Goal: Find specific page/section: Find specific page/section

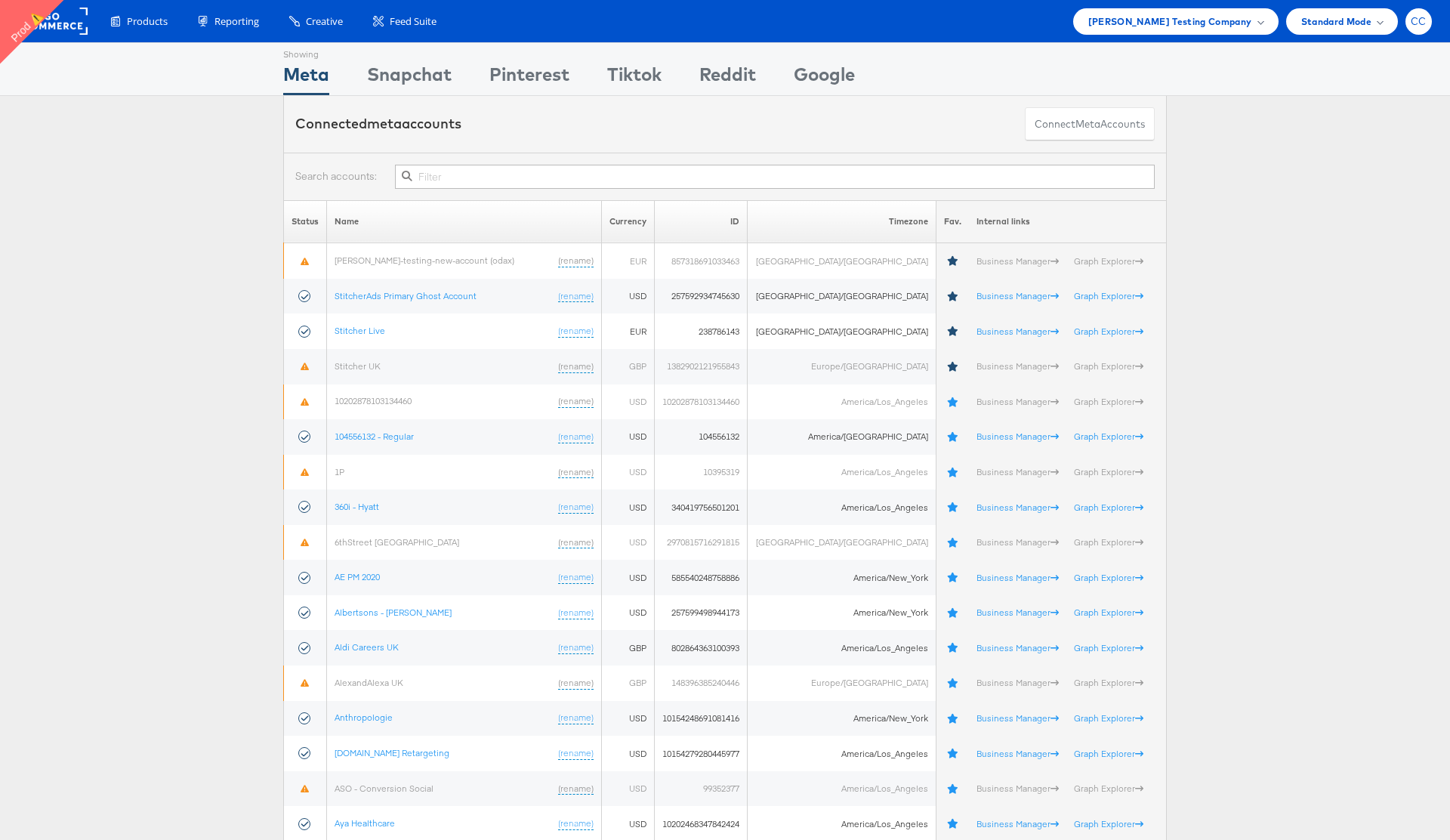
click at [1421, 24] on span "CC" at bounding box center [1418, 21] width 16 height 10
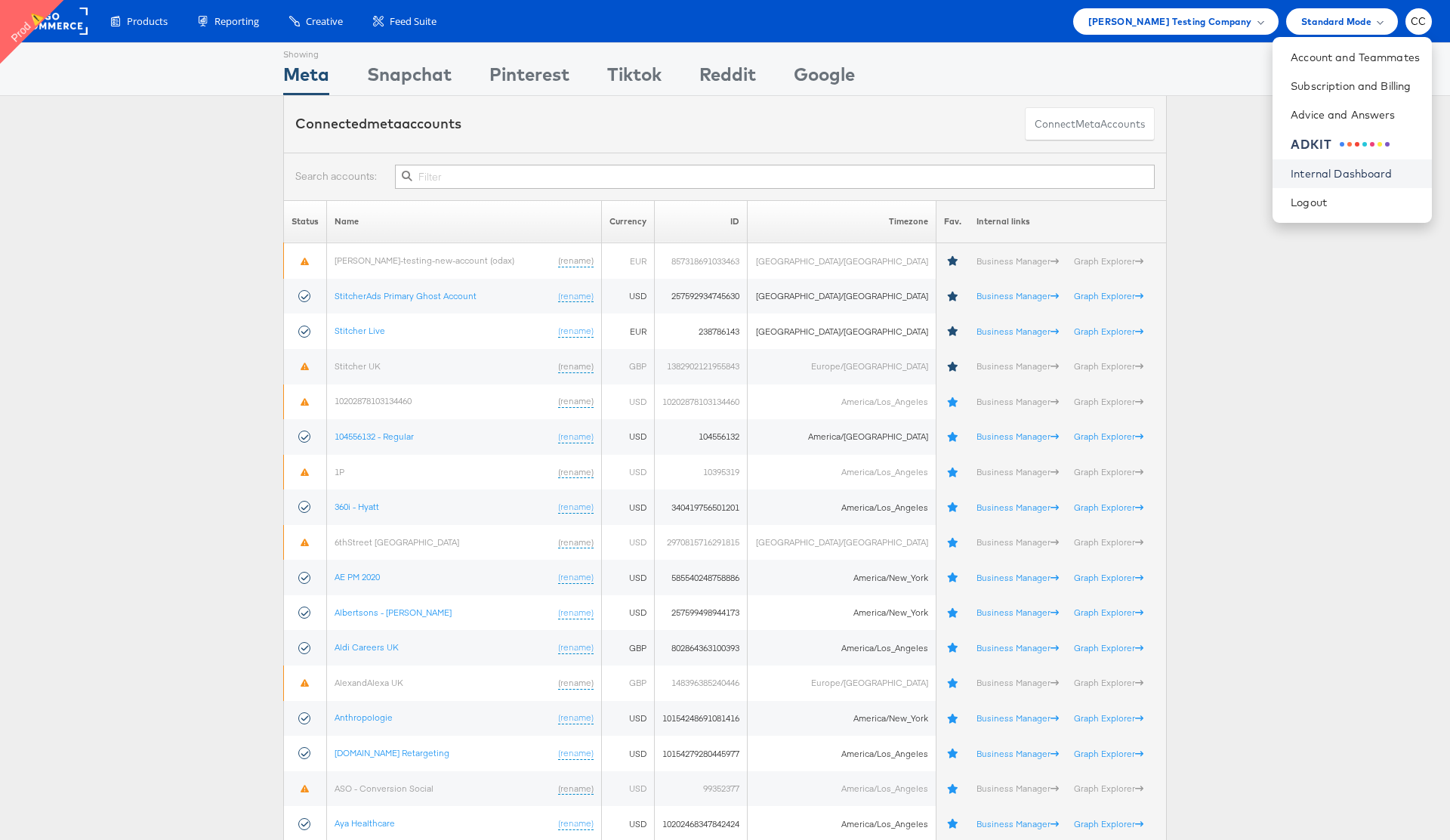
click at [1359, 174] on link "Internal Dashboard" at bounding box center [1356, 174] width 129 height 15
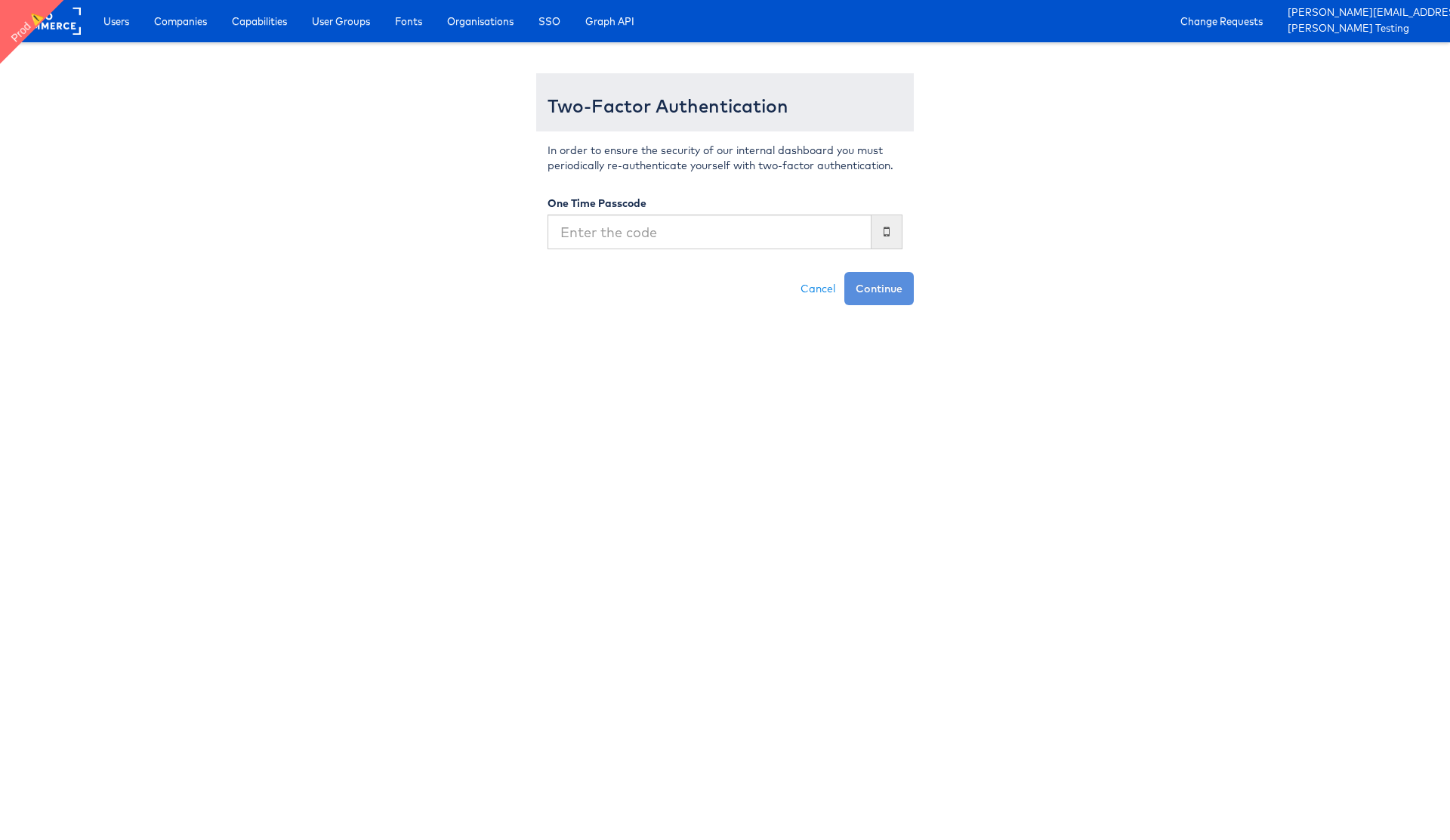
click at [699, 241] on input "text" at bounding box center [709, 232] width 324 height 35
type input "359011"
click at [886, 284] on button "Continue" at bounding box center [879, 289] width 69 height 34
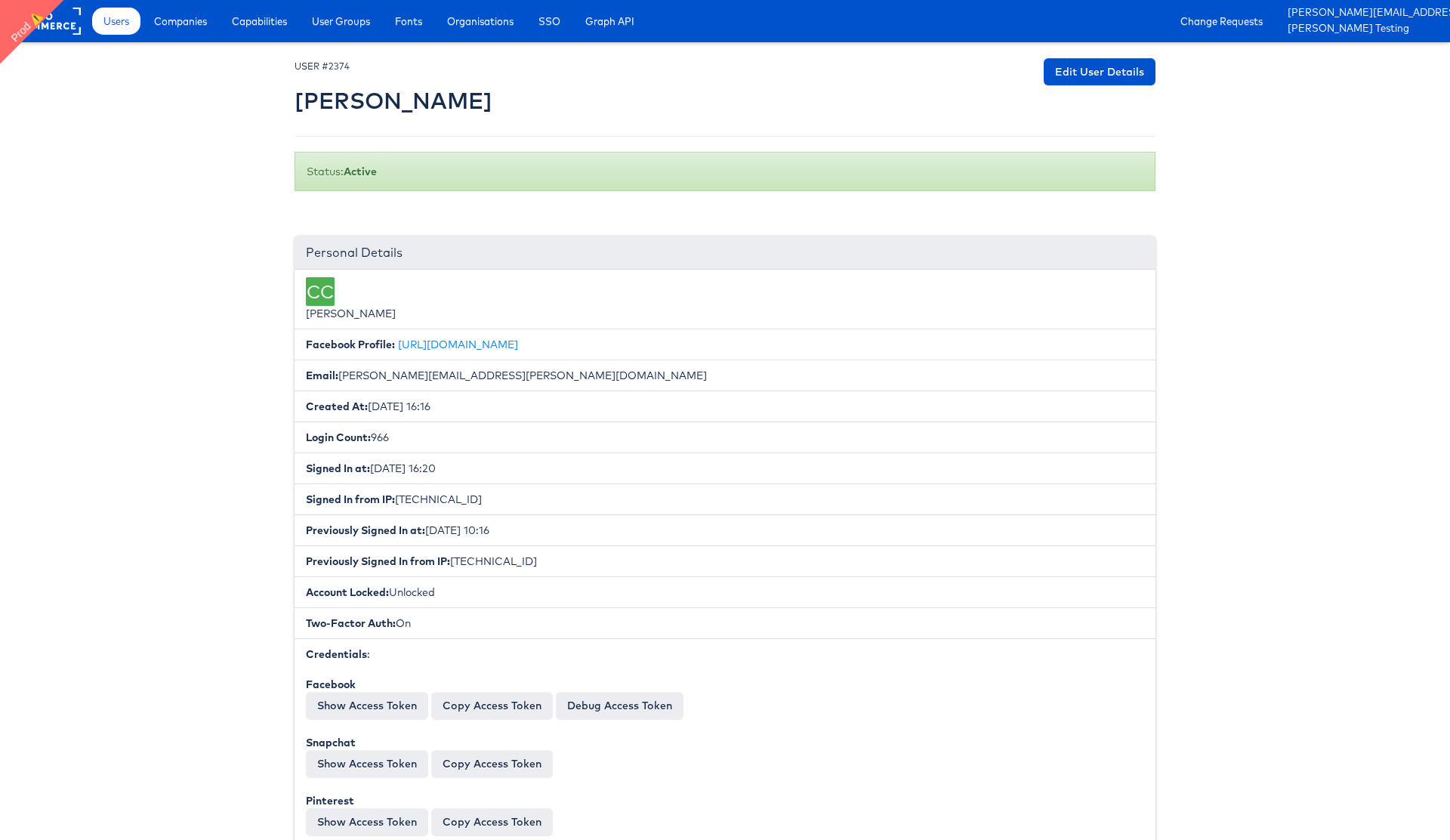
click at [117, 26] on span "Users" at bounding box center [117, 21] width 26 height 15
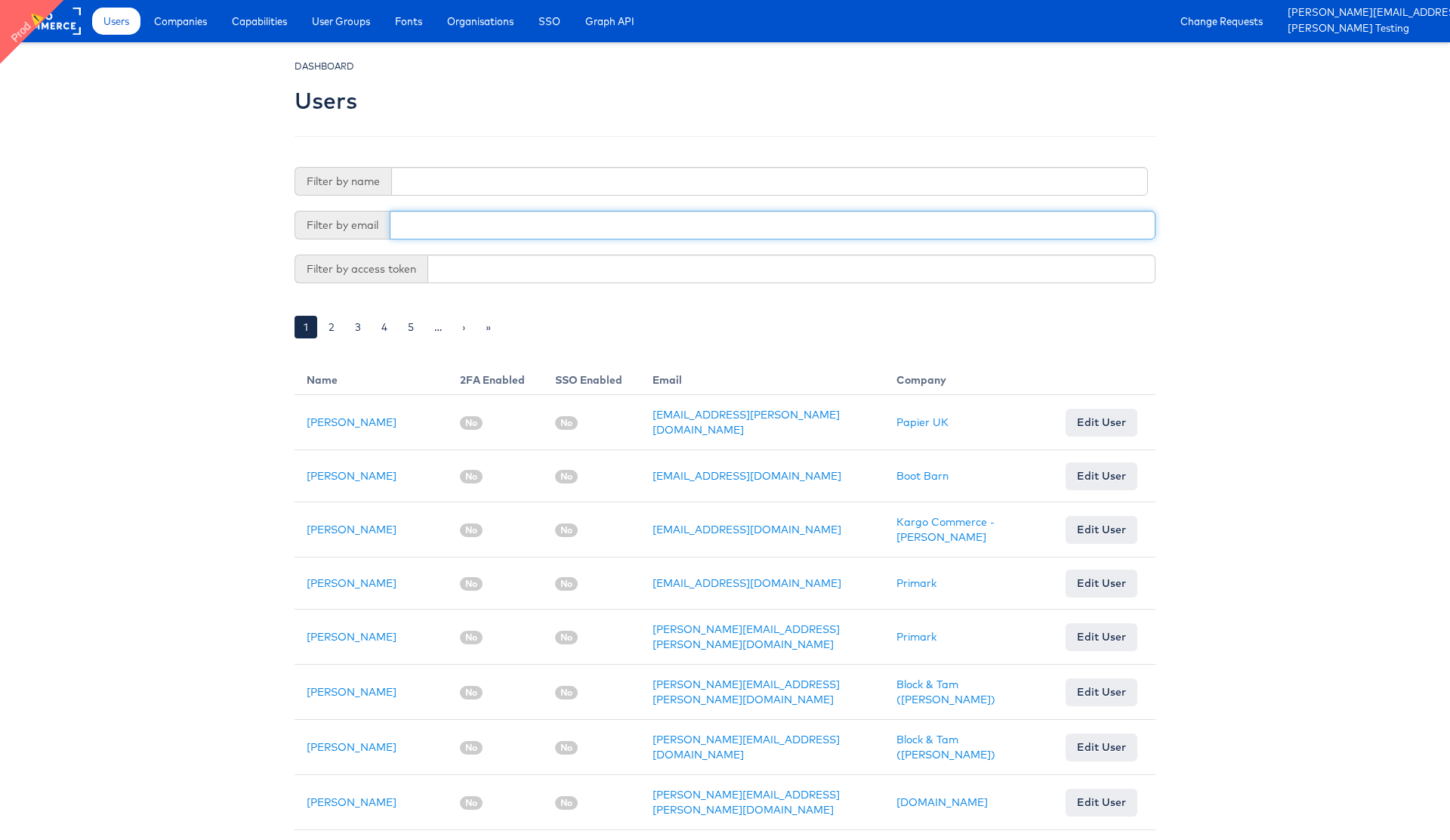
click at [419, 222] on input "text" at bounding box center [772, 225] width 765 height 29
click at [448, 225] on input "text" at bounding box center [772, 225] width 765 height 29
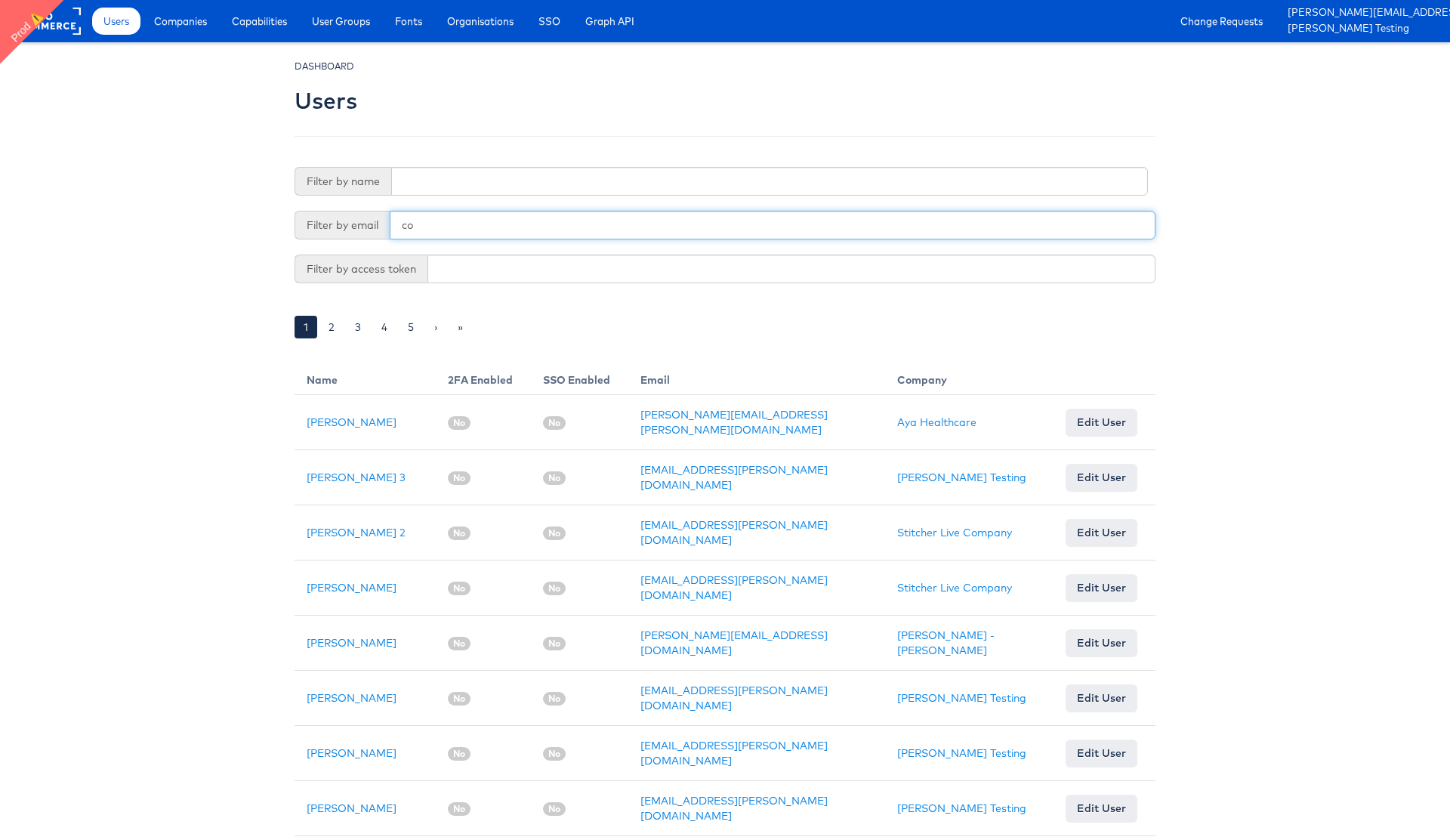
type input "c"
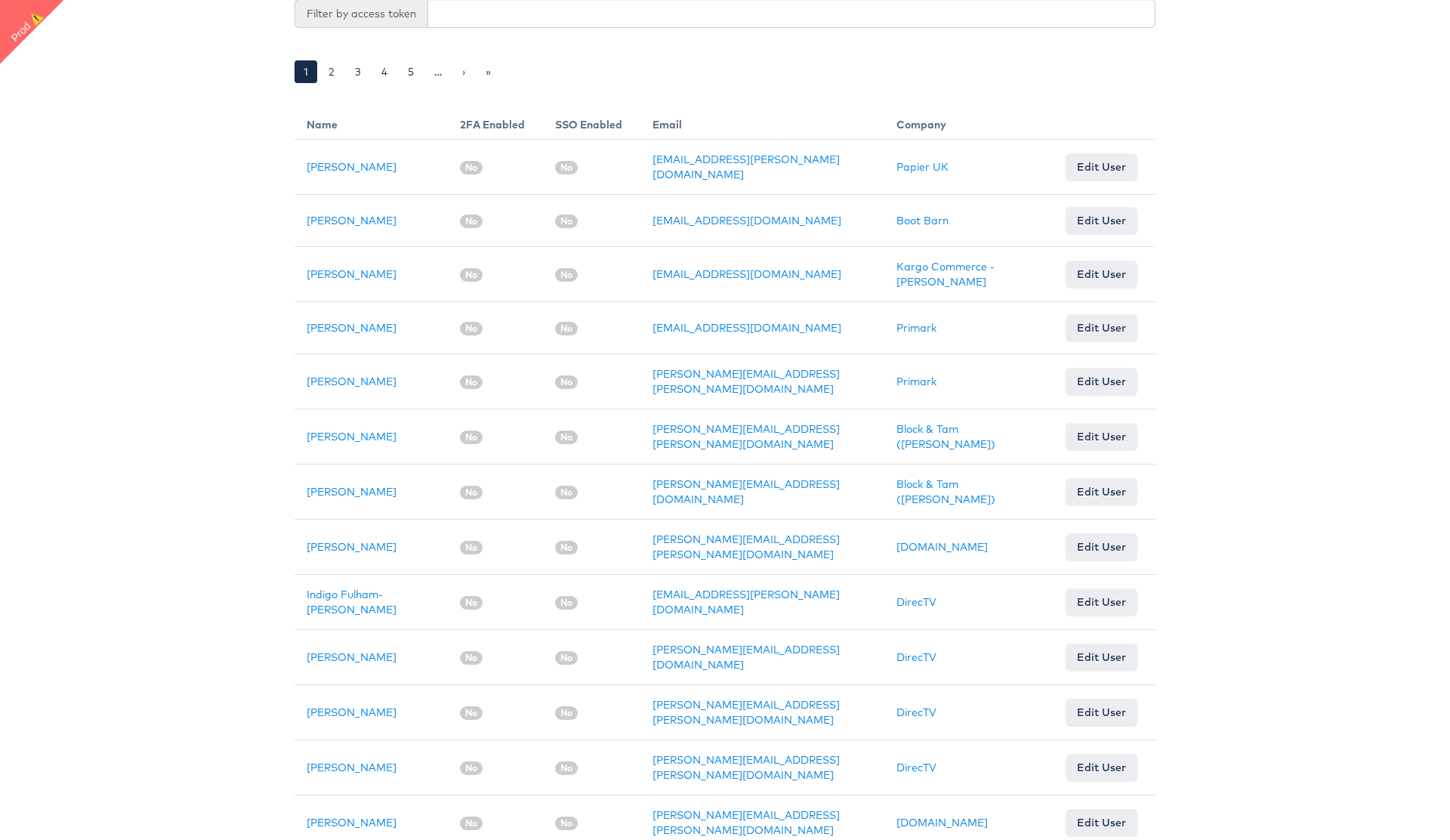
scroll to position [264, 0]
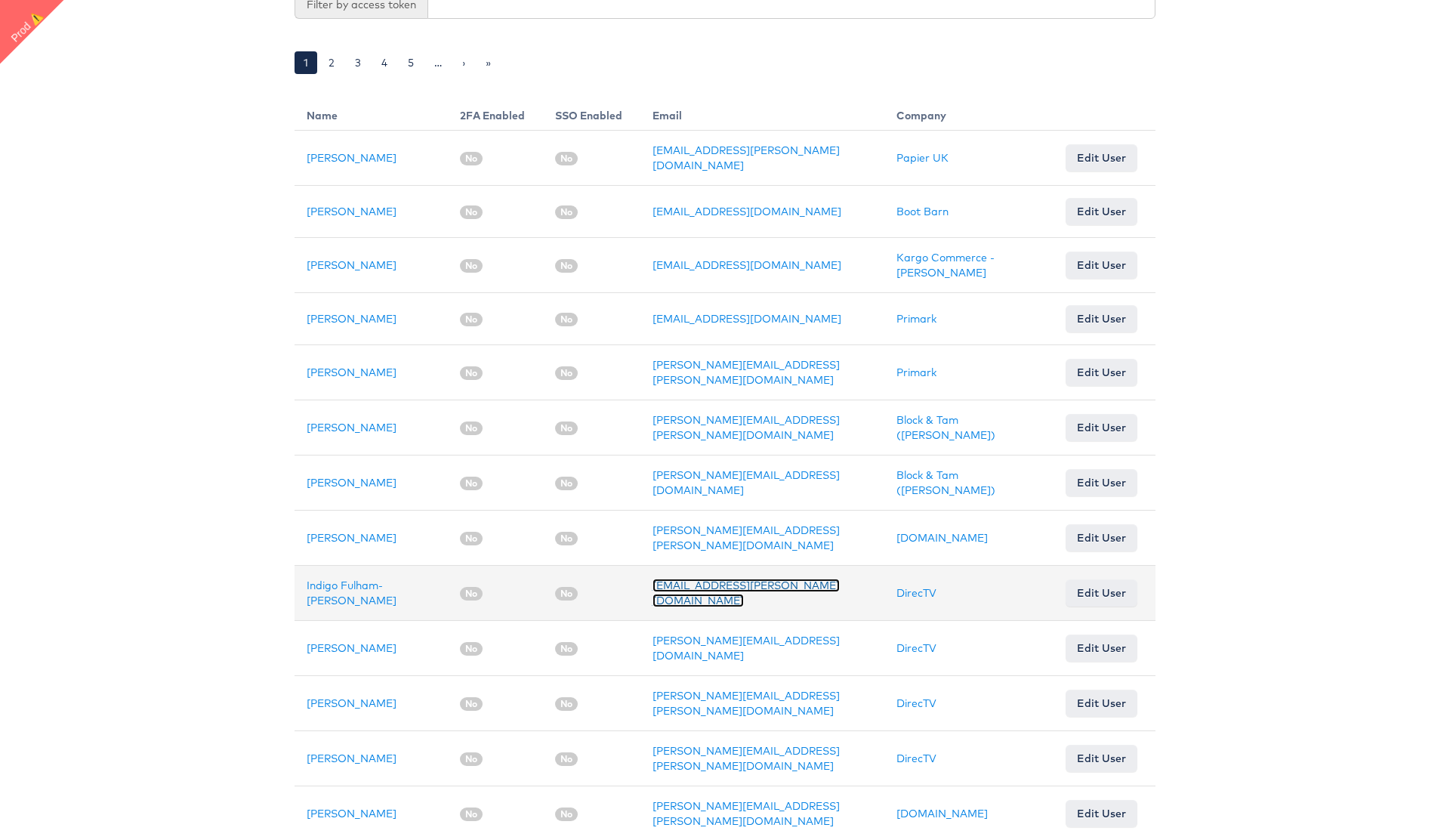
click at [679, 579] on link "indigo.fulham-fitzgerald@starcomww.com" at bounding box center [746, 593] width 187 height 29
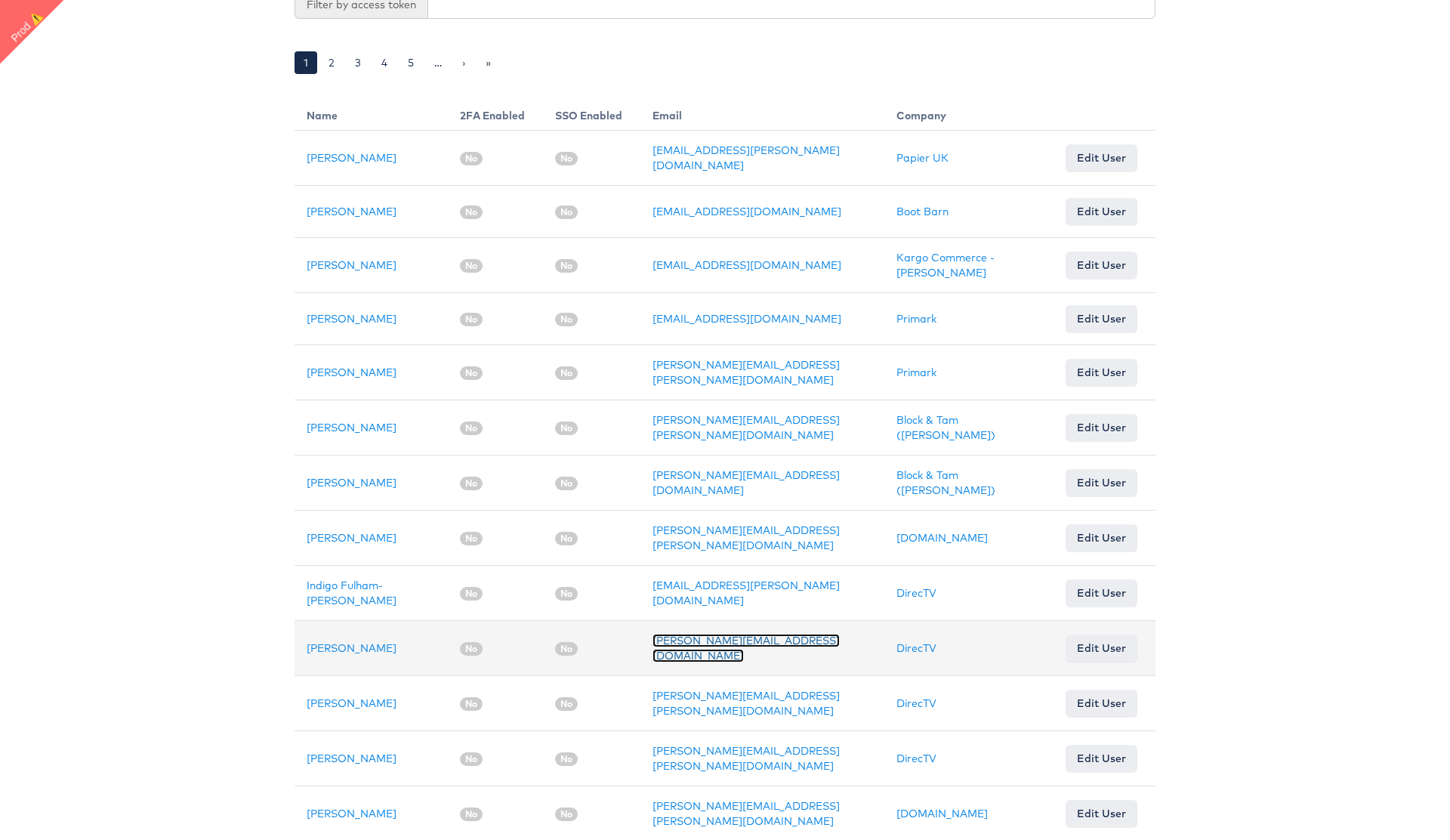
click at [685, 637] on link "thomas.bird@starcomww.com" at bounding box center [746, 648] width 187 height 29
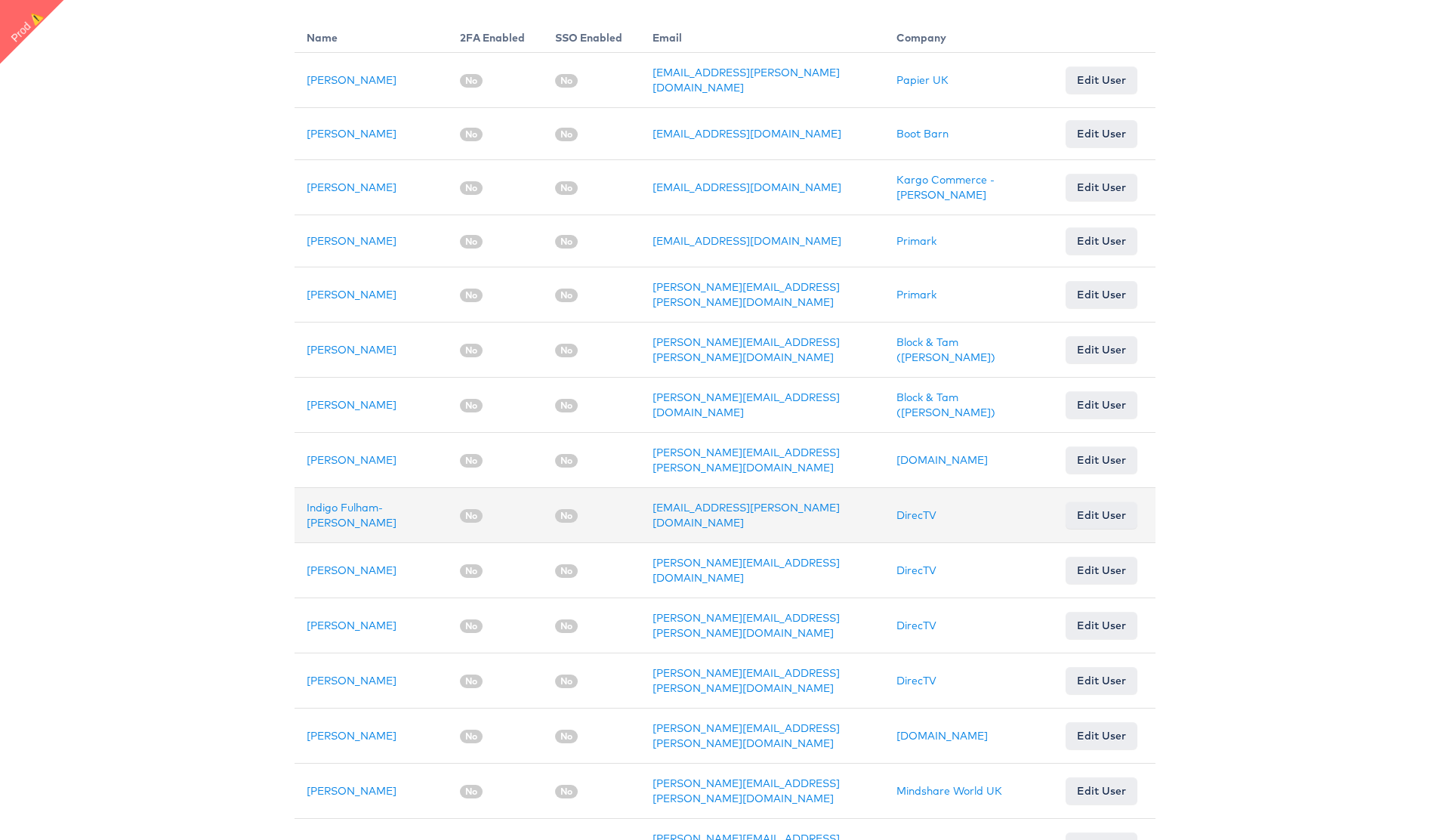
scroll to position [356, 0]
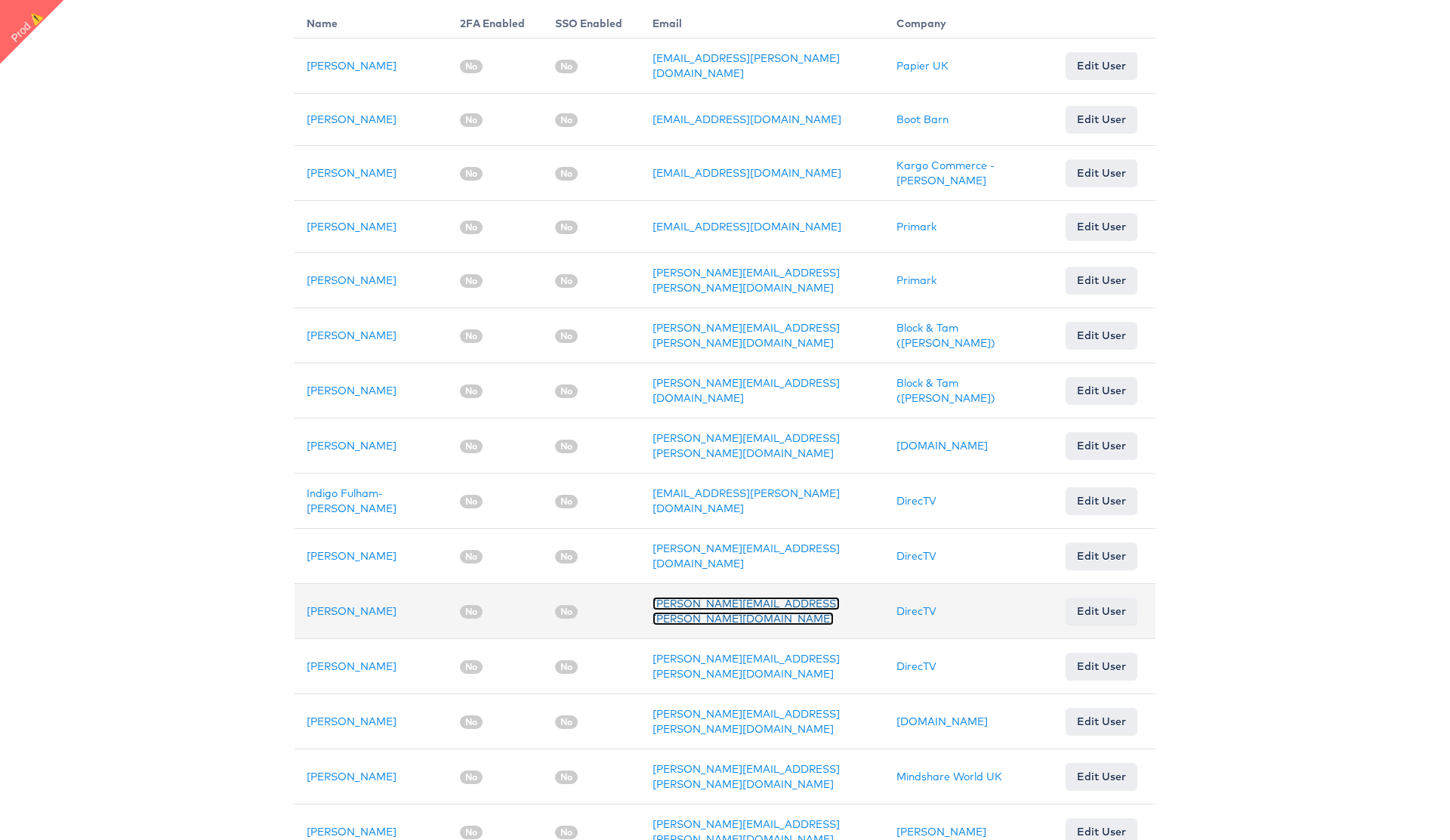
click at [736, 599] on link "natasha.cheney@starcomww.com" at bounding box center [746, 611] width 187 height 29
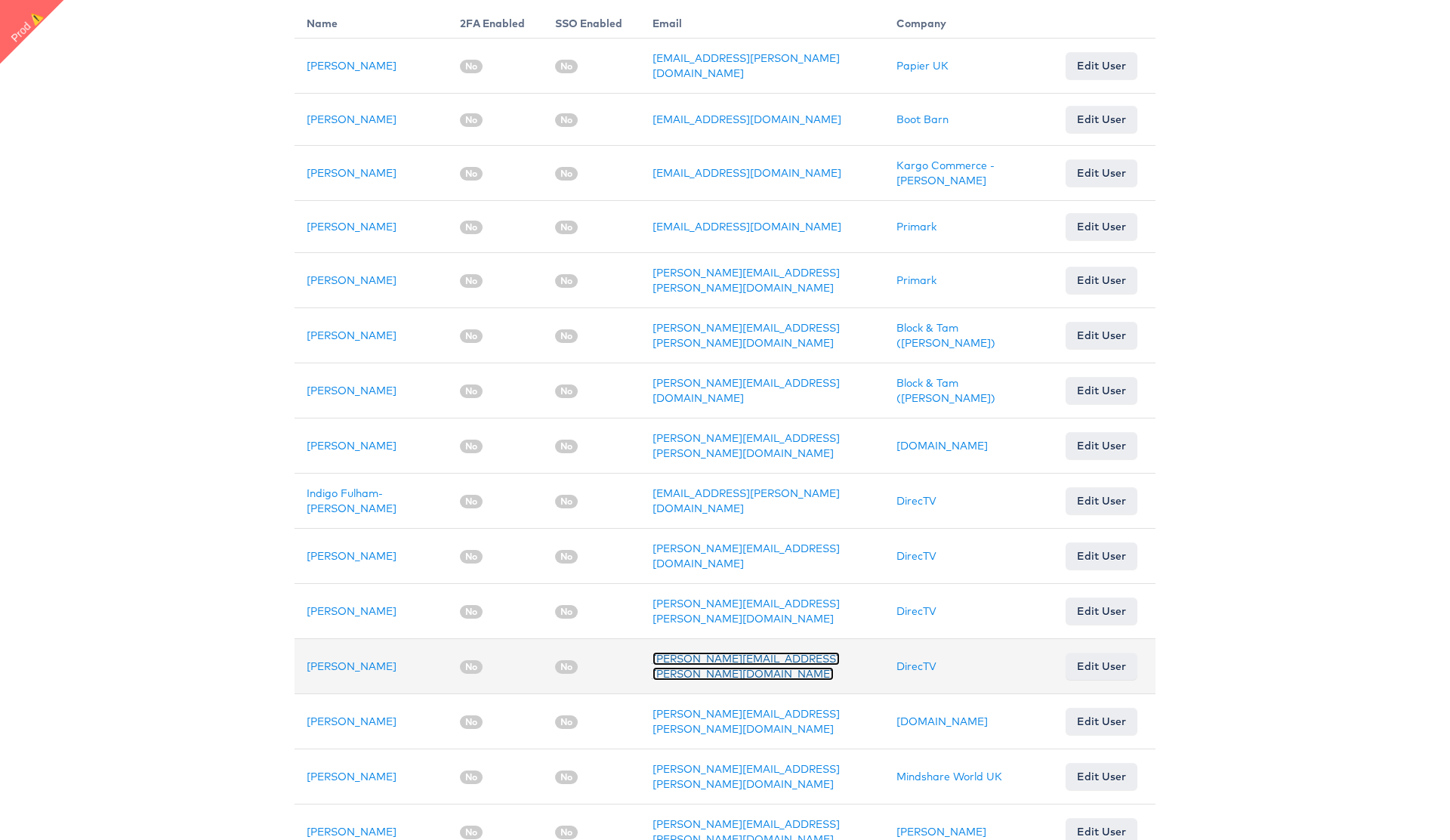
click at [695, 655] on link "[PERSON_NAME][EMAIL_ADDRESS][PERSON_NAME][DOMAIN_NAME]" at bounding box center [746, 666] width 187 height 29
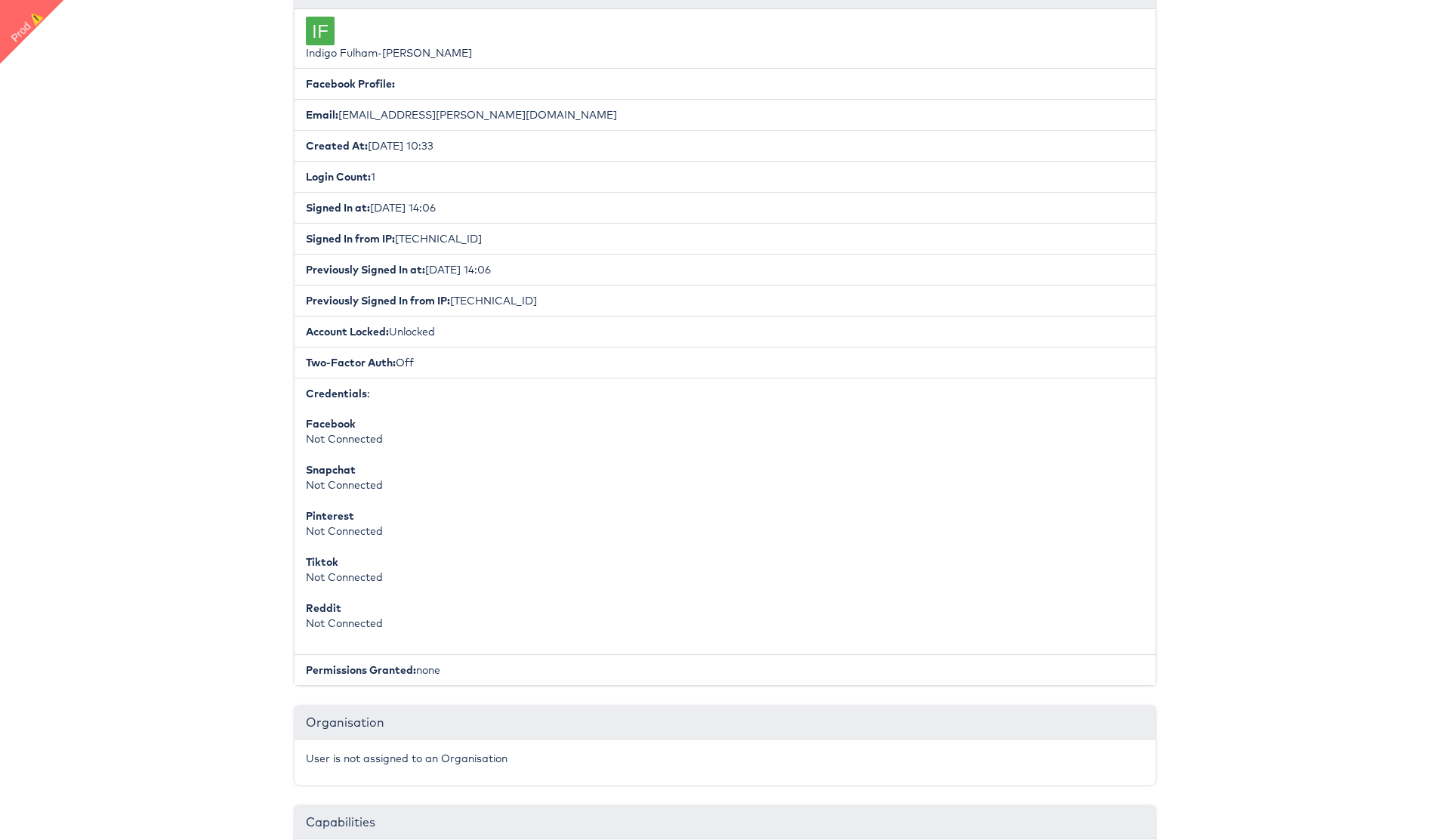
scroll to position [261, 0]
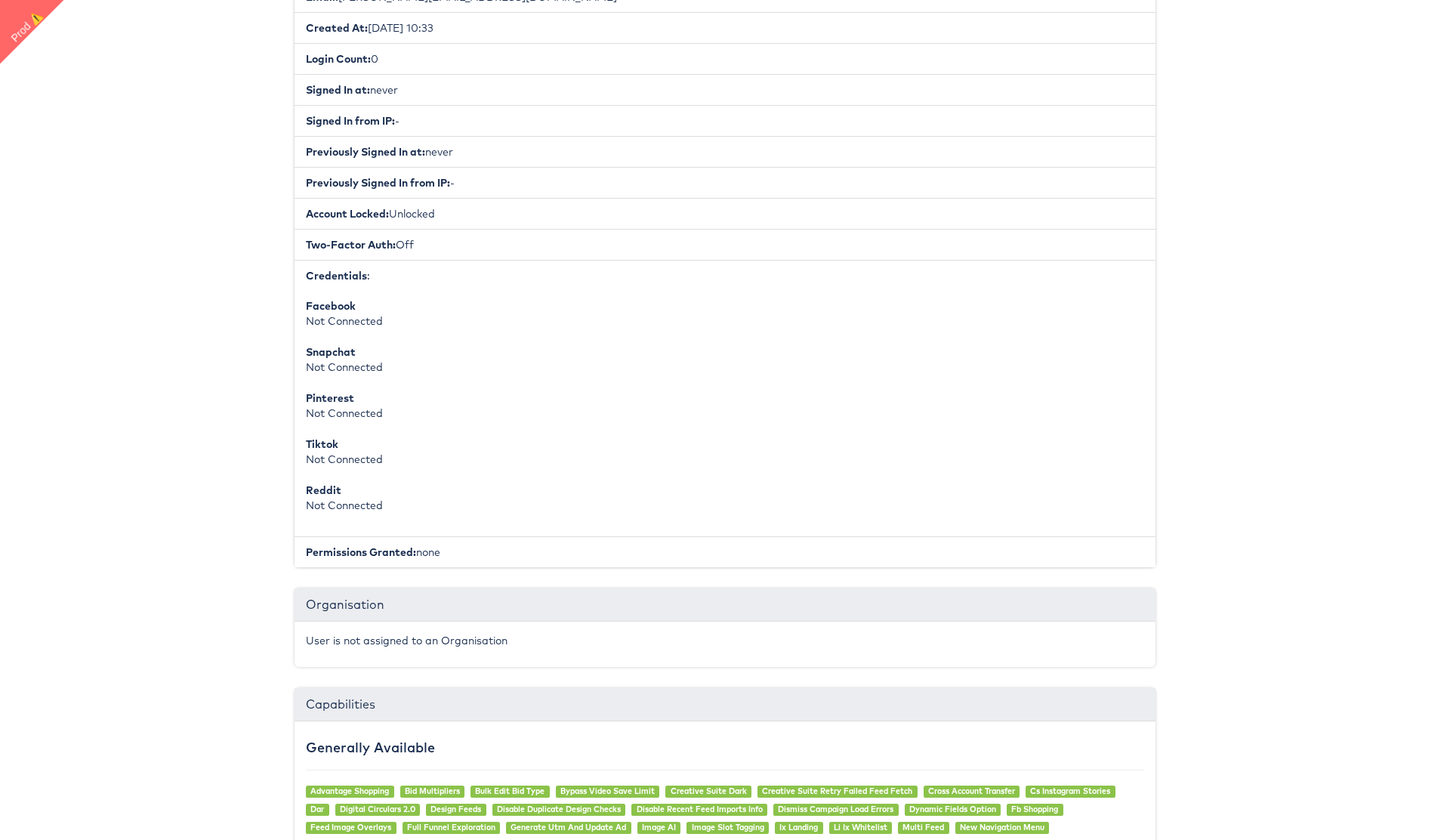
scroll to position [380, 0]
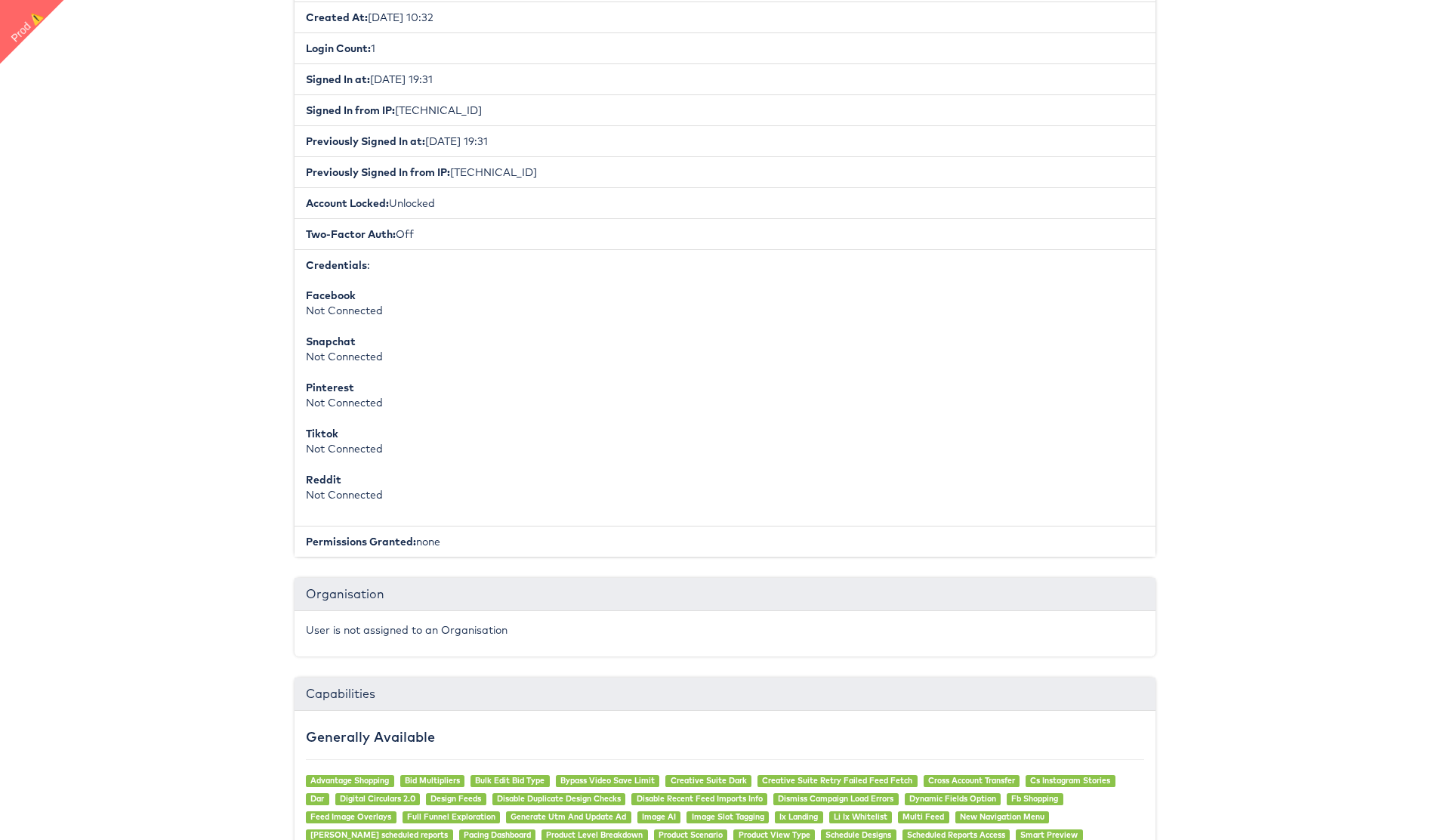
scroll to position [398, 0]
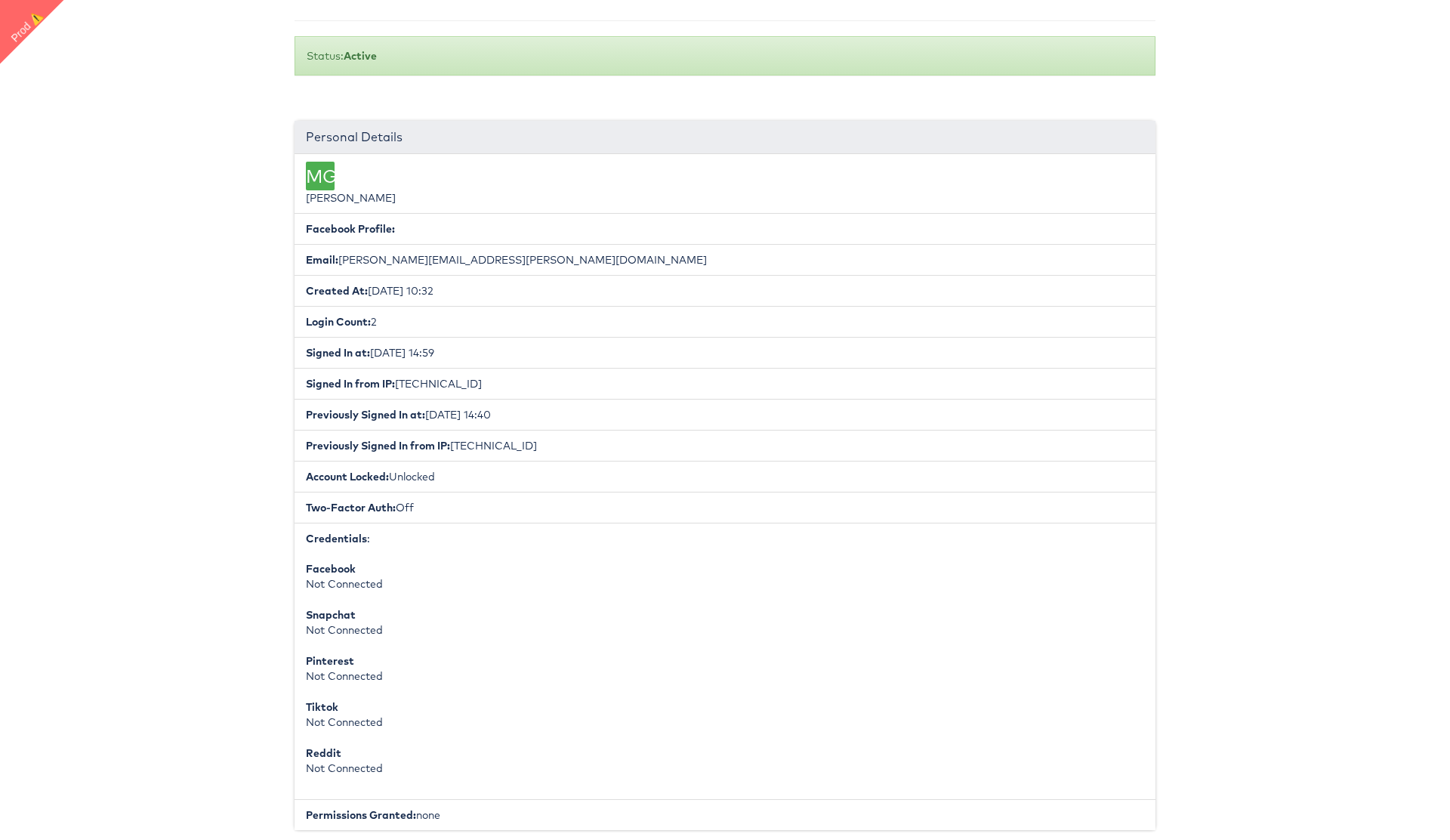
scroll to position [72, 0]
